Goal: Check status

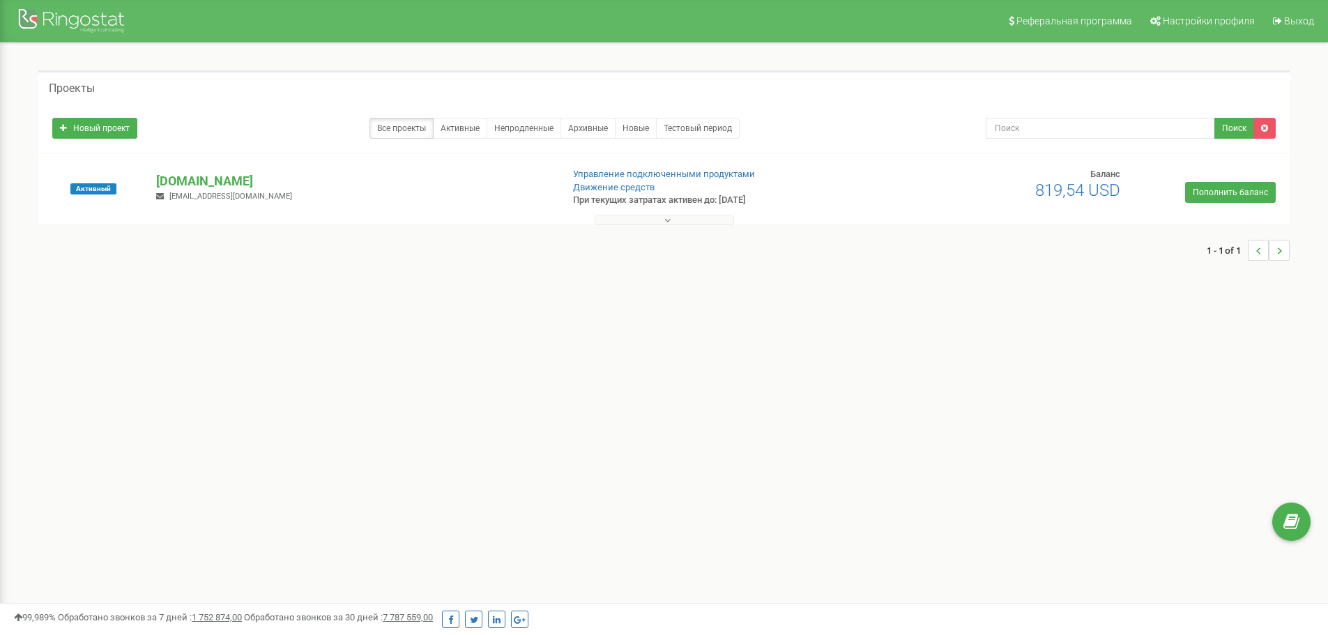
click at [618, 215] on button at bounding box center [664, 220] width 139 height 10
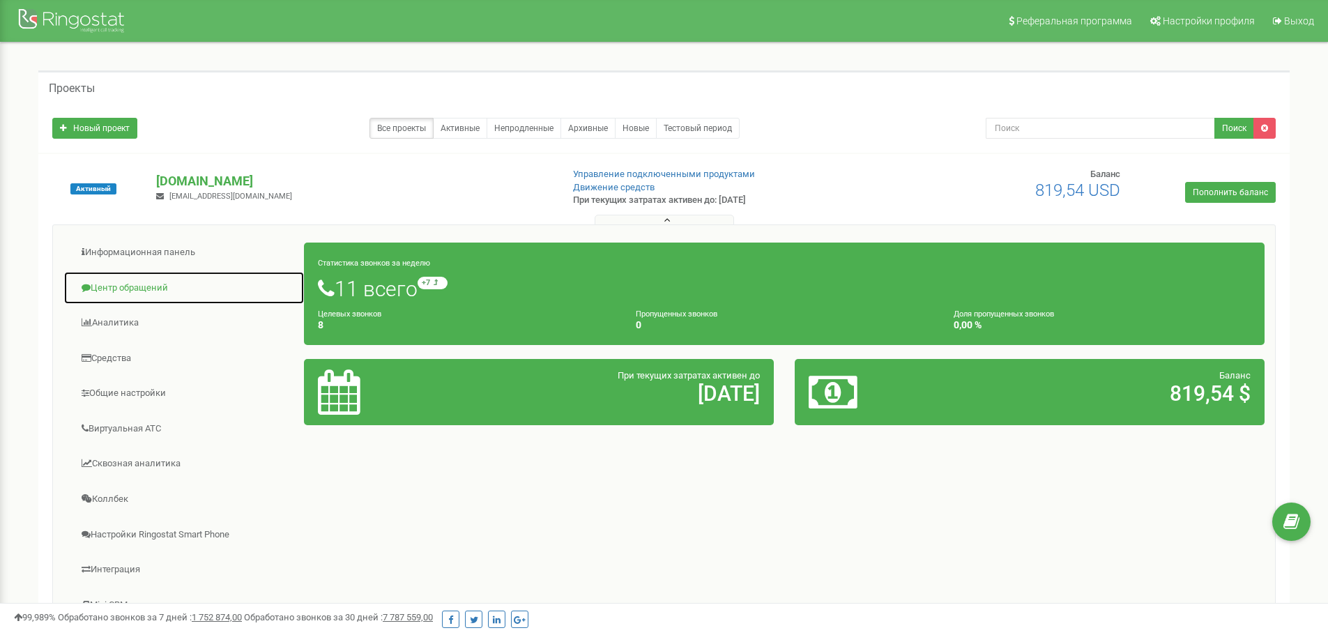
click at [128, 282] on link "Центр обращений" at bounding box center [183, 288] width 241 height 34
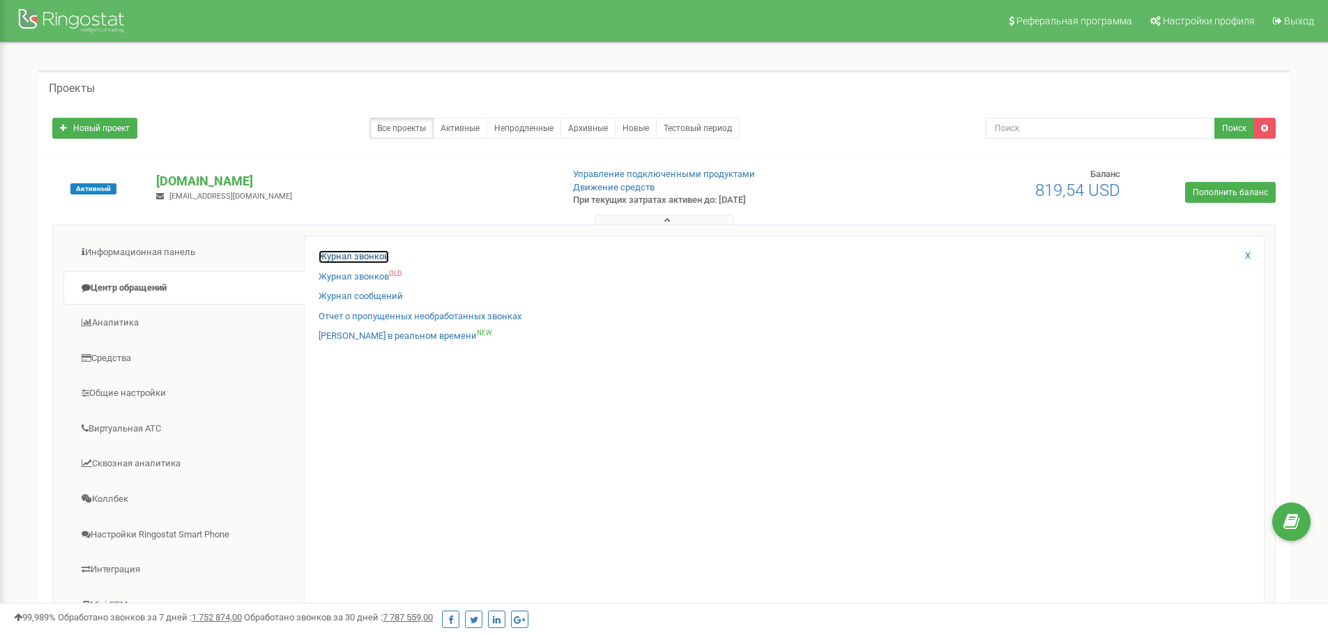
click at [358, 258] on link "Журнал звонков" at bounding box center [354, 256] width 70 height 13
